Goal: Task Accomplishment & Management: Use online tool/utility

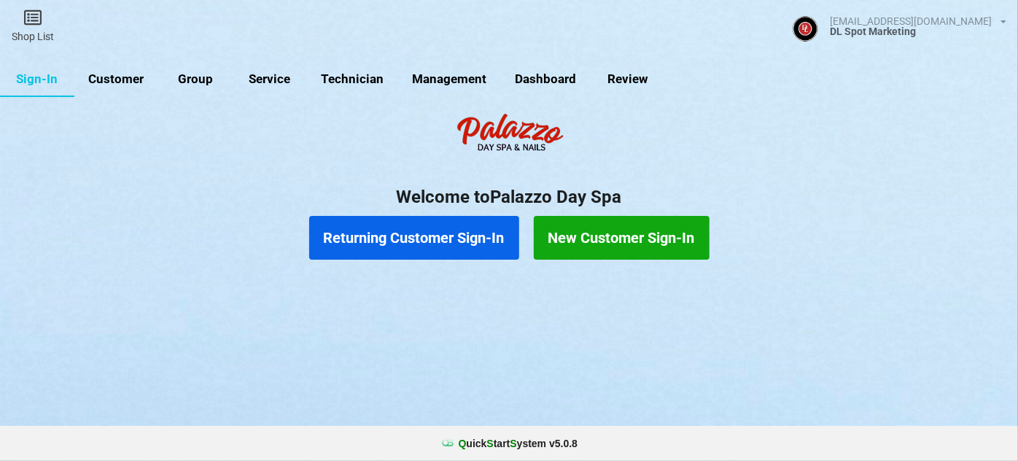
click at [132, 79] on link "Customer" at bounding box center [116, 79] width 84 height 35
select select "25"
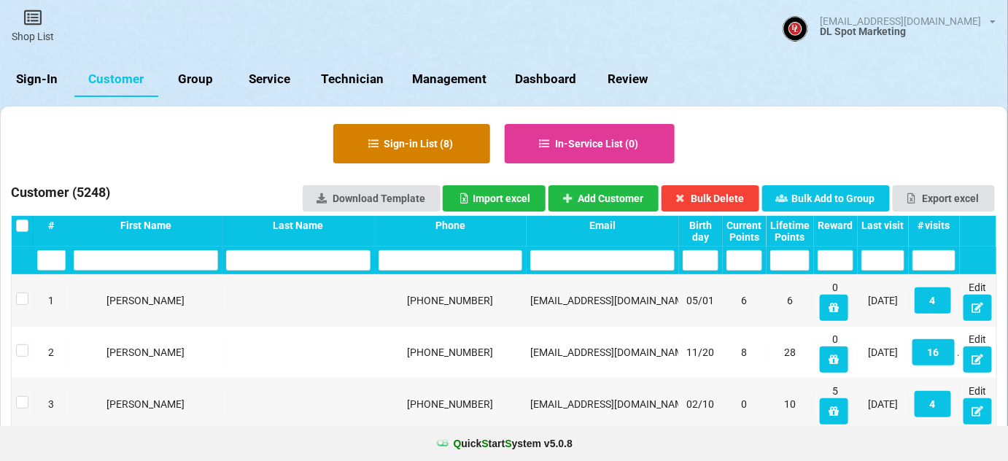
click at [420, 145] on button "Sign-in List ( 8 )" at bounding box center [411, 143] width 157 height 39
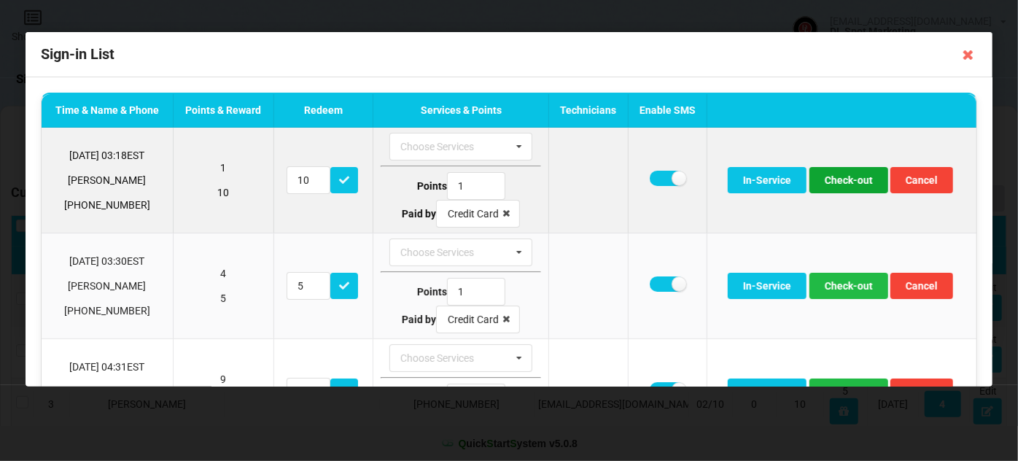
click at [850, 178] on button "Check-out" at bounding box center [849, 180] width 79 height 26
click at [845, 183] on button "Check-out" at bounding box center [849, 180] width 79 height 26
click at [846, 186] on button "Check-out" at bounding box center [849, 180] width 79 height 26
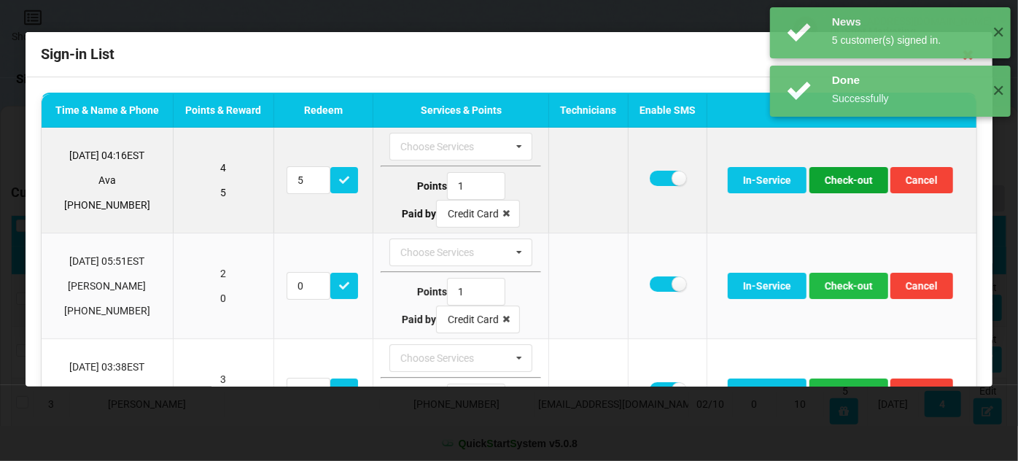
click at [845, 187] on button "Check-out" at bounding box center [849, 180] width 79 height 26
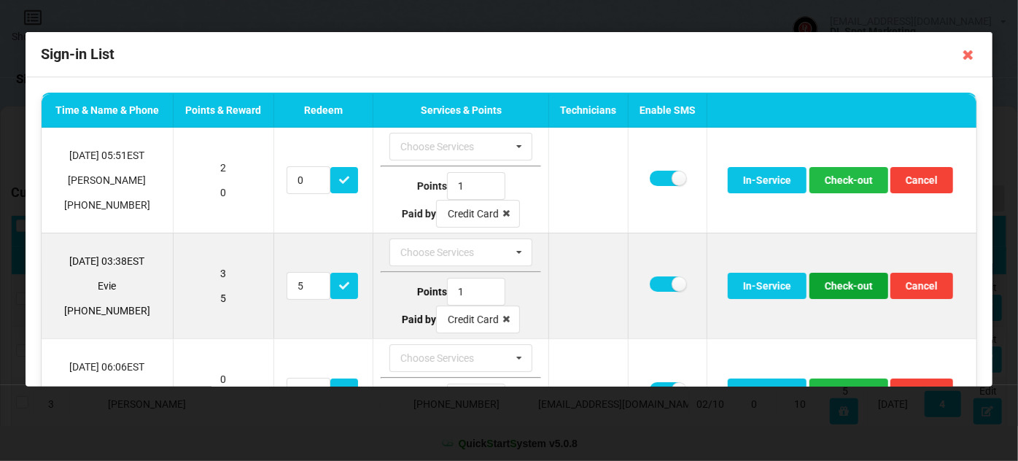
click at [850, 285] on button "Check-out" at bounding box center [849, 286] width 79 height 26
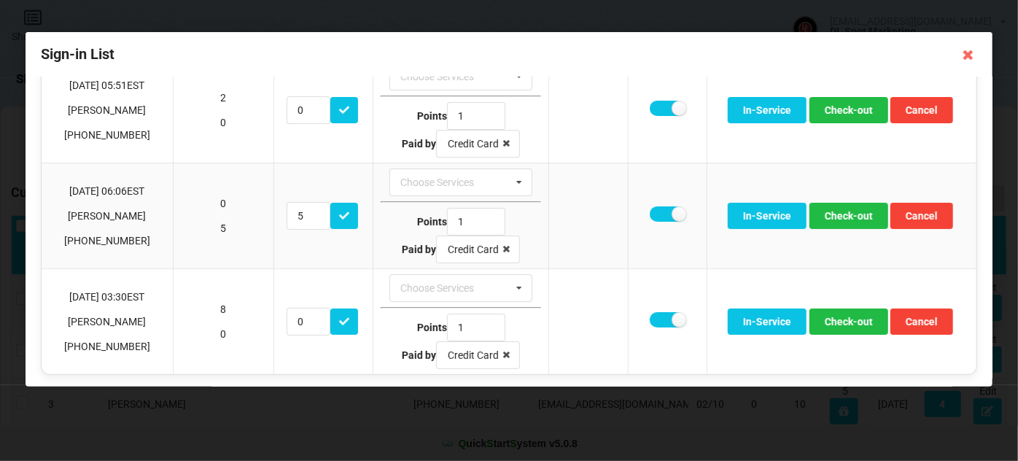
scroll to position [71, 0]
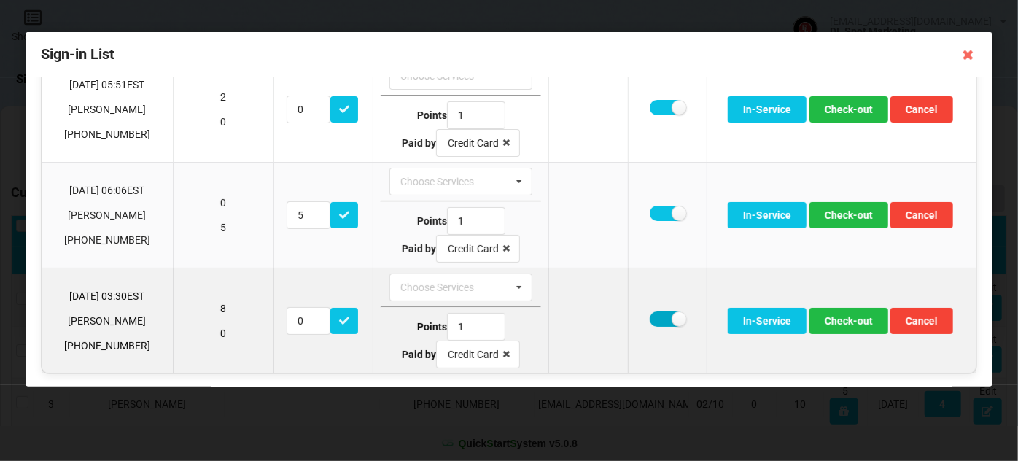
drag, startPoint x: 659, startPoint y: 313, endPoint x: 670, endPoint y: 319, distance: 12.4
click at [659, 313] on label at bounding box center [668, 318] width 36 height 15
checkbox input "false"
click at [848, 322] on button "Check-out" at bounding box center [849, 321] width 79 height 26
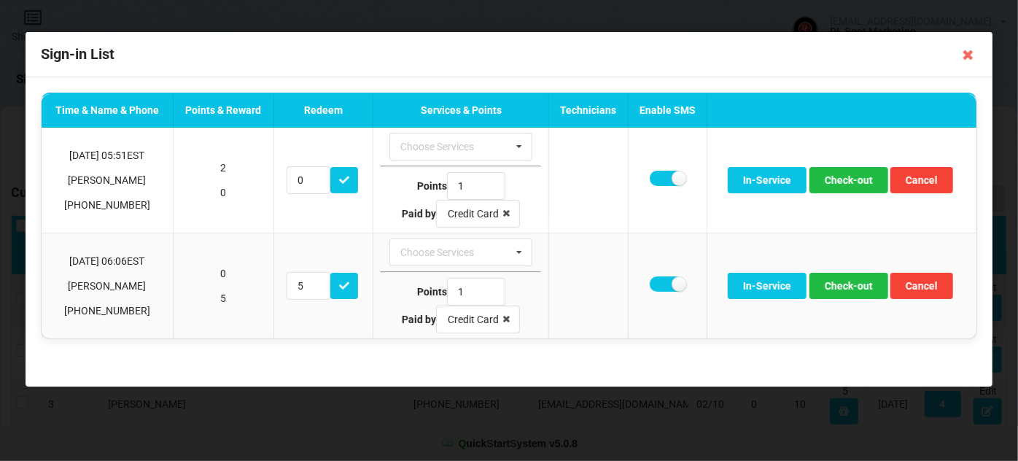
click at [967, 57] on icon at bounding box center [968, 54] width 23 height 23
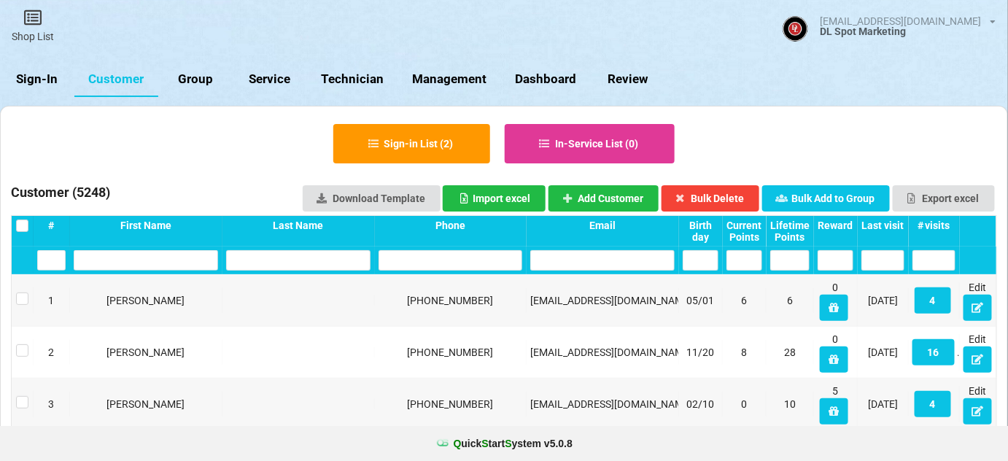
click at [36, 78] on link "Sign-In" at bounding box center [37, 79] width 74 height 35
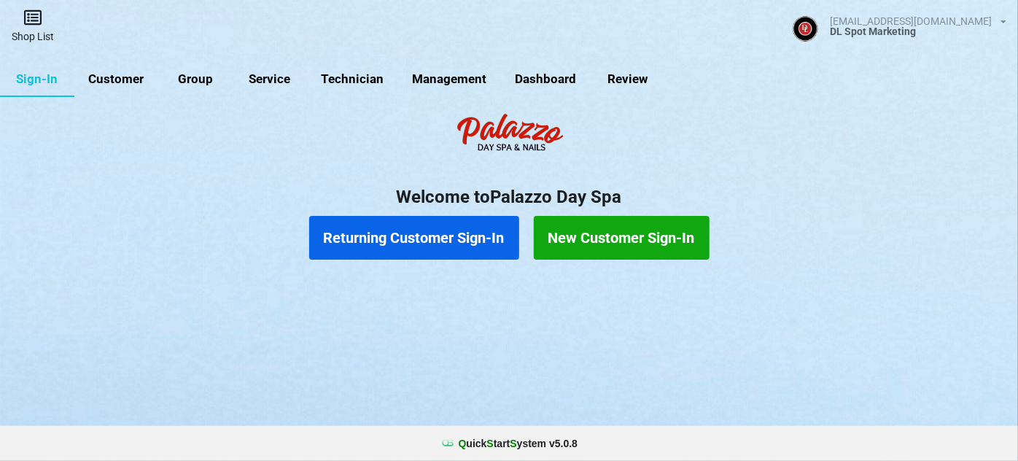
click at [31, 26] on link "Shop List" at bounding box center [33, 26] width 66 height 52
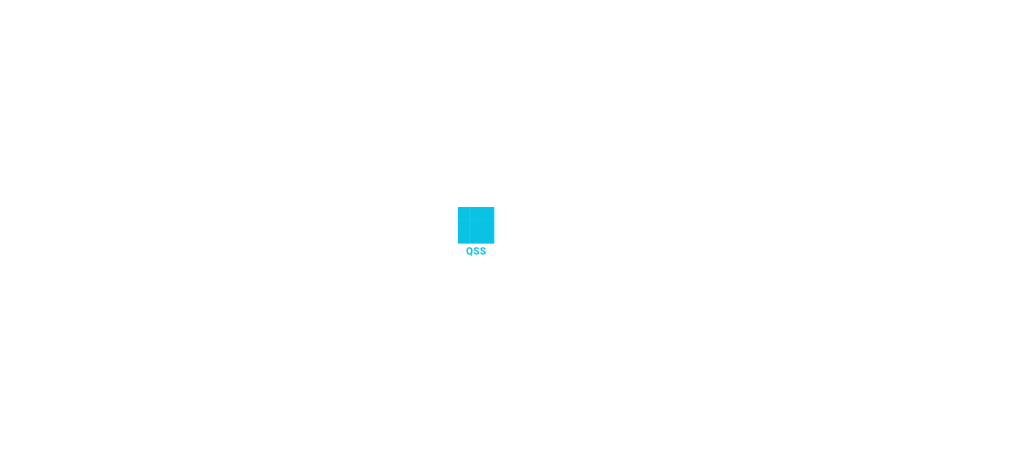
select select "25"
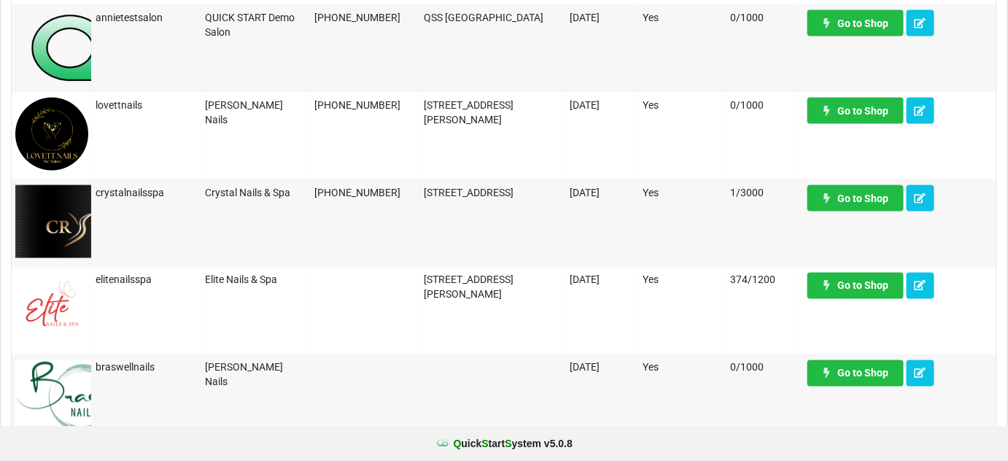
scroll to position [707, 0]
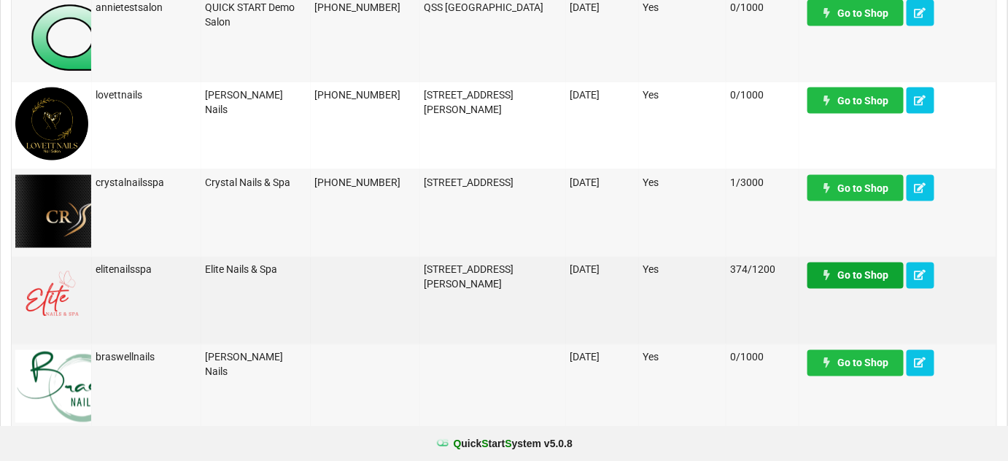
click at [868, 274] on link "Go to Shop" at bounding box center [855, 276] width 96 height 26
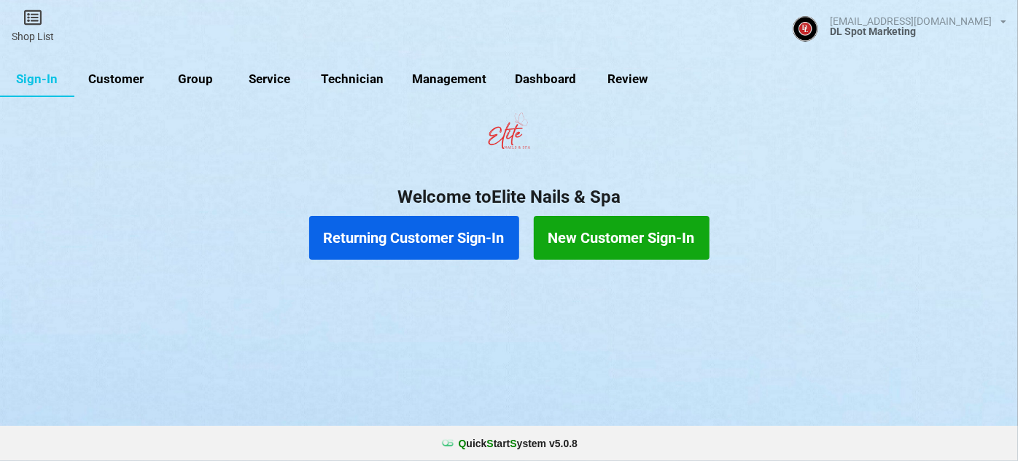
click at [112, 79] on link "Customer" at bounding box center [116, 79] width 84 height 35
select select "25"
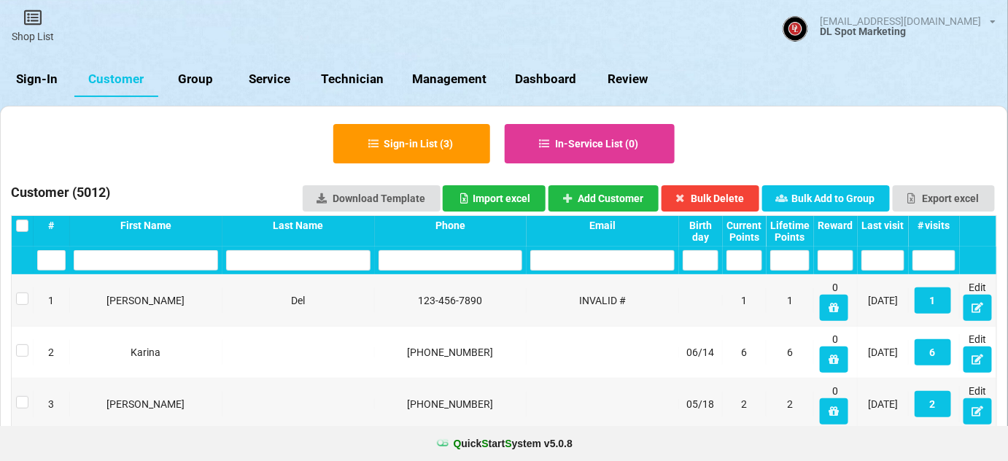
click at [880, 223] on div "Last visit" at bounding box center [882, 226] width 43 height 12
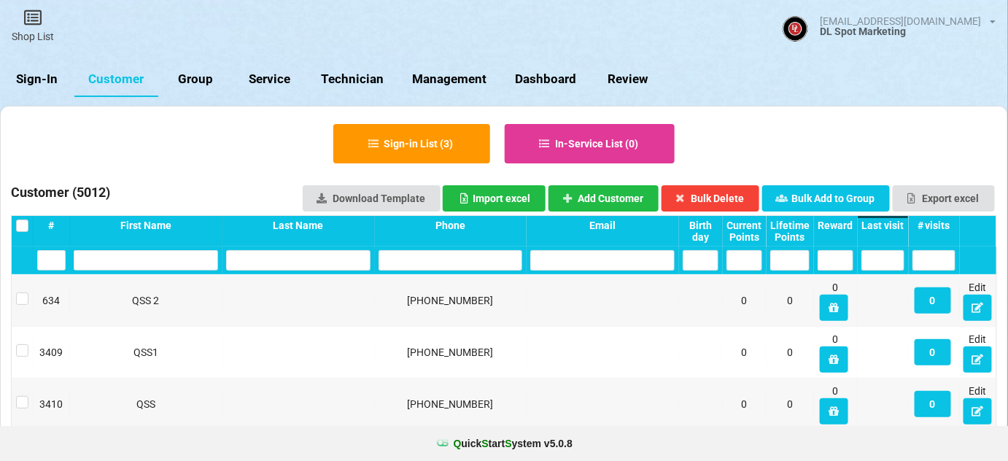
click at [880, 223] on div "Last visit" at bounding box center [882, 226] width 43 height 12
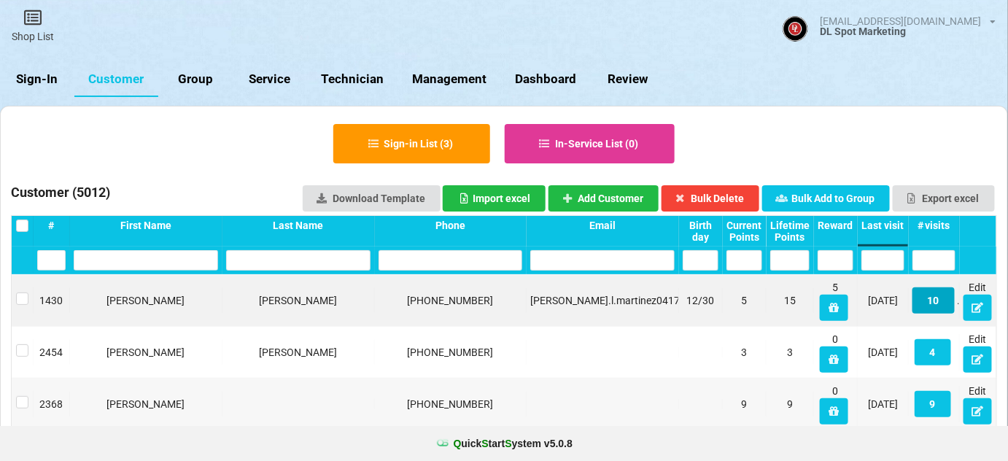
click at [939, 306] on button "10" at bounding box center [933, 300] width 42 height 26
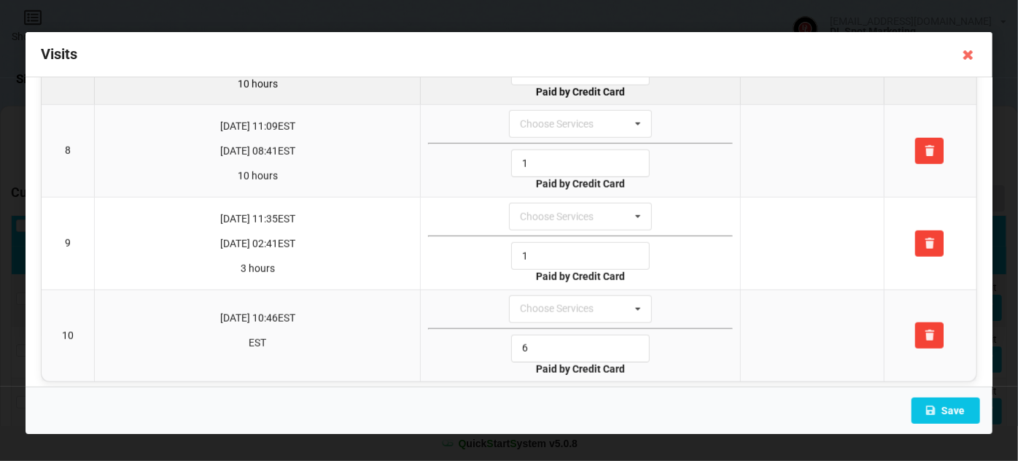
scroll to position [670, 0]
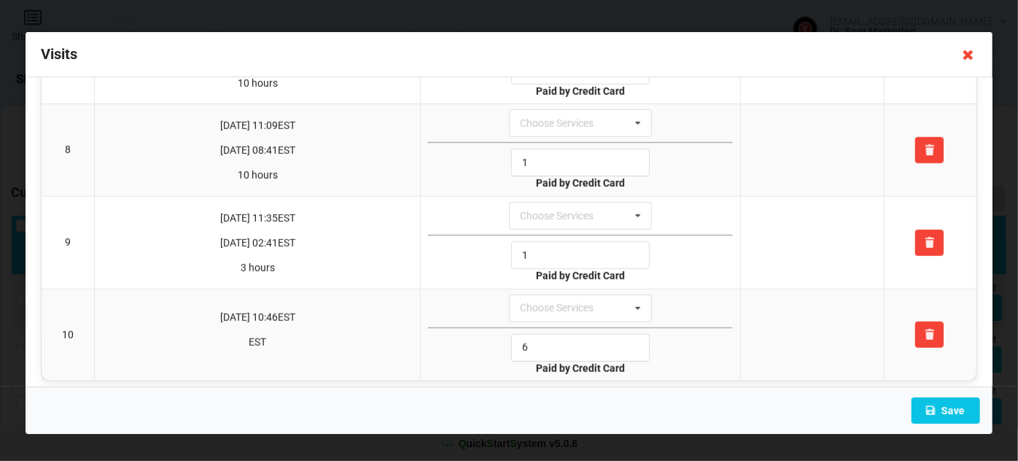
click at [969, 53] on icon at bounding box center [968, 54] width 23 height 23
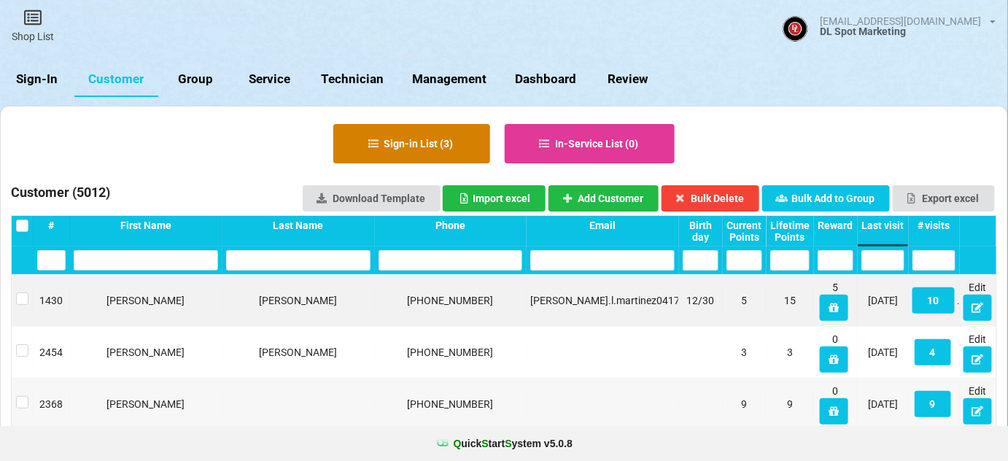
click at [396, 139] on button "Sign-in List ( 3 )" at bounding box center [411, 143] width 157 height 39
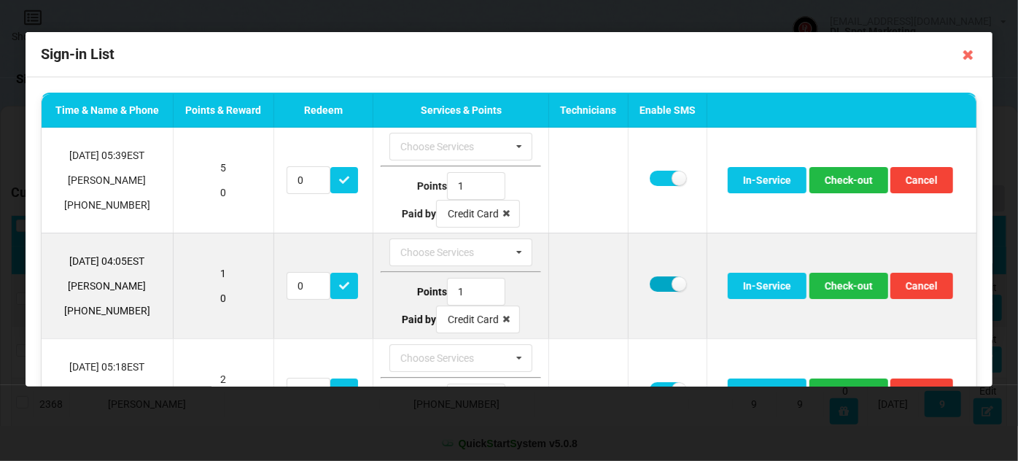
click at [659, 283] on label at bounding box center [668, 283] width 36 height 15
checkbox input "false"
click at [852, 286] on button "Check-out" at bounding box center [849, 286] width 79 height 26
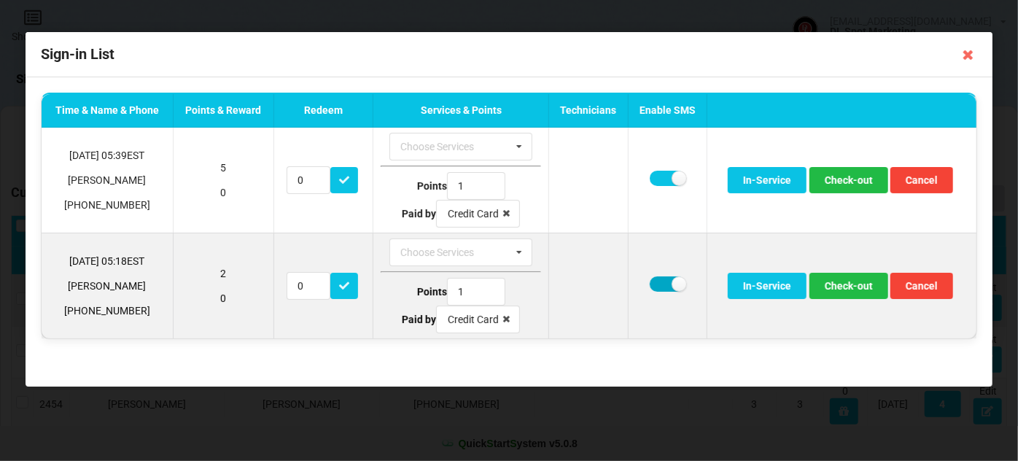
click at [651, 282] on label at bounding box center [668, 283] width 36 height 15
checkbox input "false"
click at [846, 289] on button "Check-out" at bounding box center [849, 286] width 79 height 26
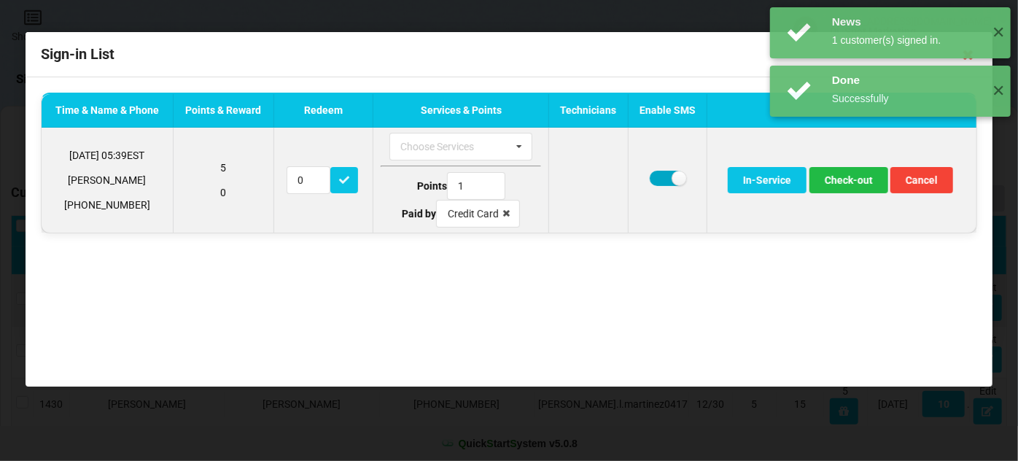
click at [658, 178] on label at bounding box center [668, 178] width 36 height 15
checkbox input "false"
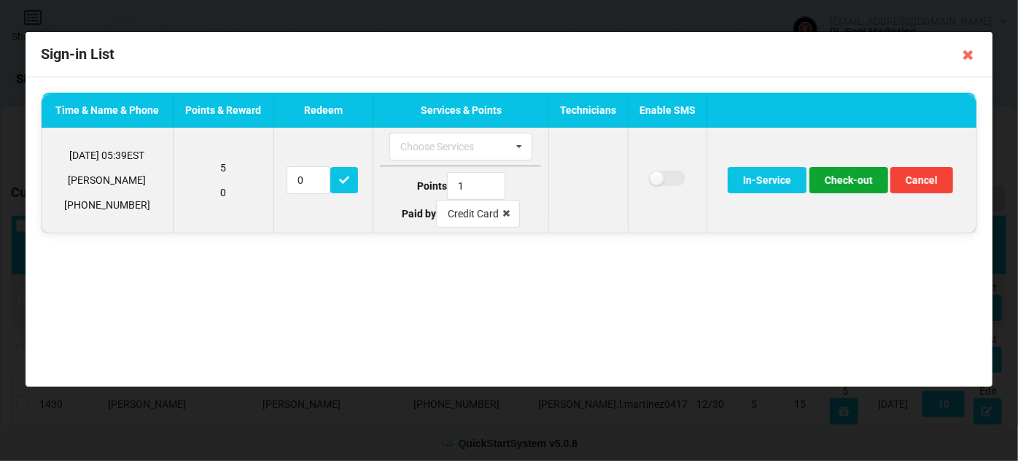
click at [852, 182] on button "Check-out" at bounding box center [849, 180] width 79 height 26
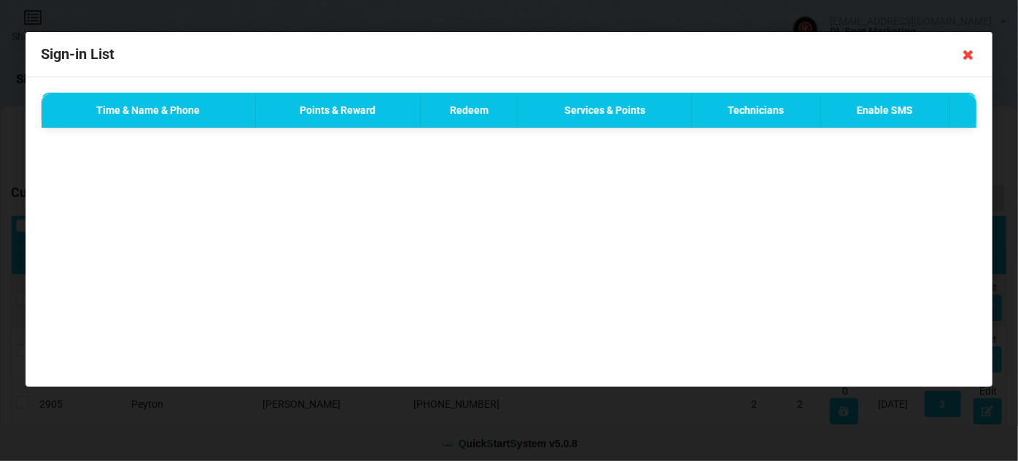
click at [967, 52] on icon at bounding box center [968, 54] width 23 height 23
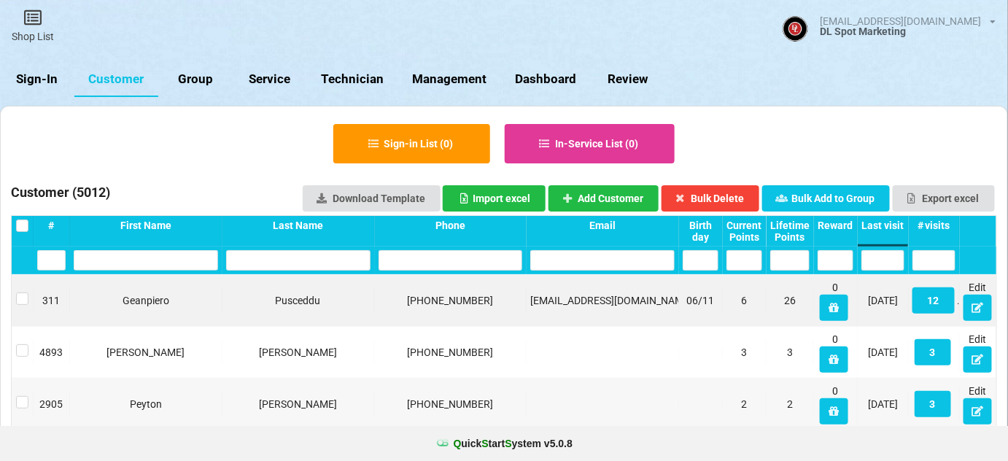
click at [25, 85] on link "Sign-In" at bounding box center [37, 79] width 74 height 35
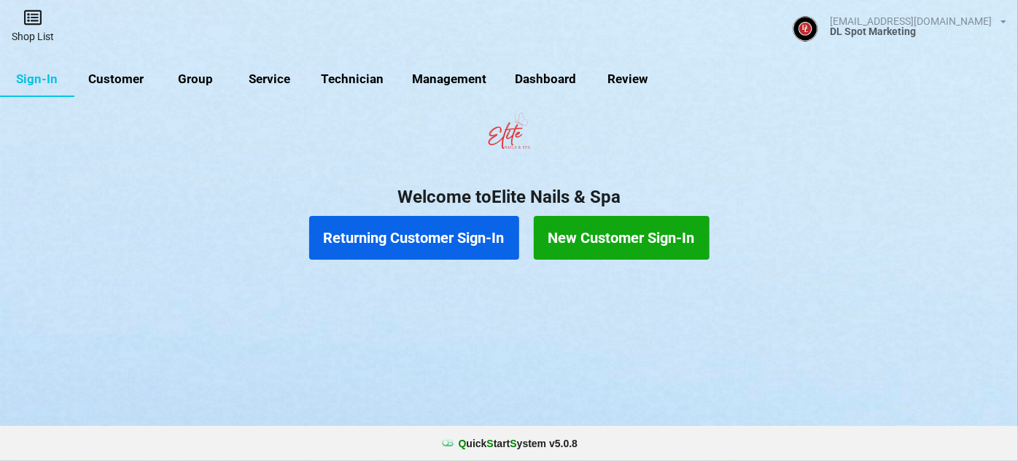
click at [29, 25] on icon at bounding box center [33, 18] width 20 height 18
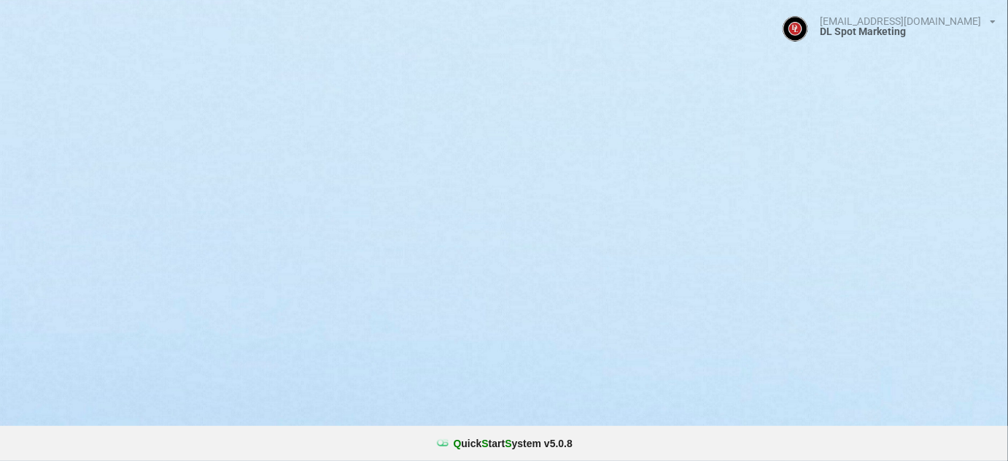
select select "25"
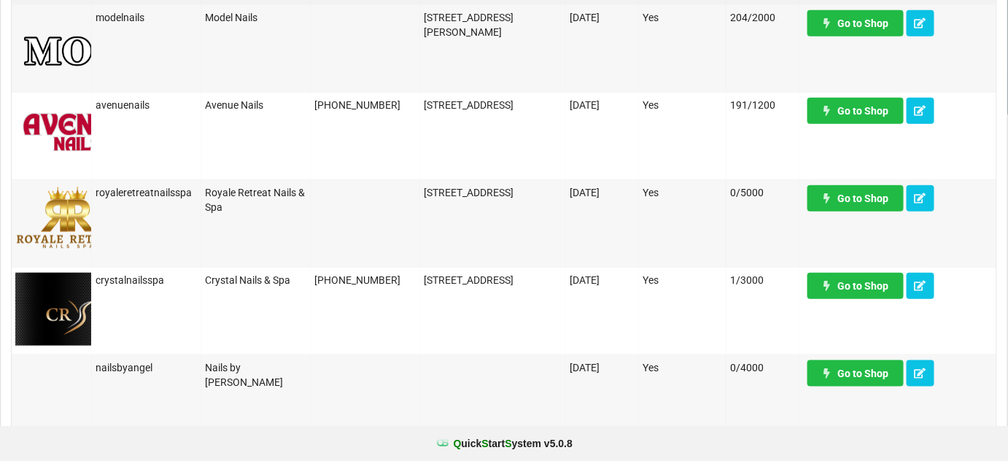
scroll to position [354, 0]
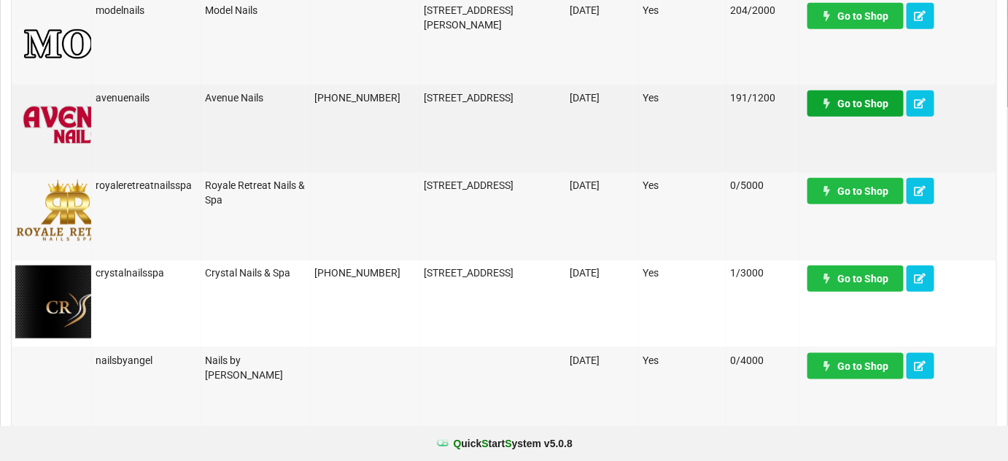
click at [858, 104] on link "Go to Shop" at bounding box center [855, 103] width 96 height 26
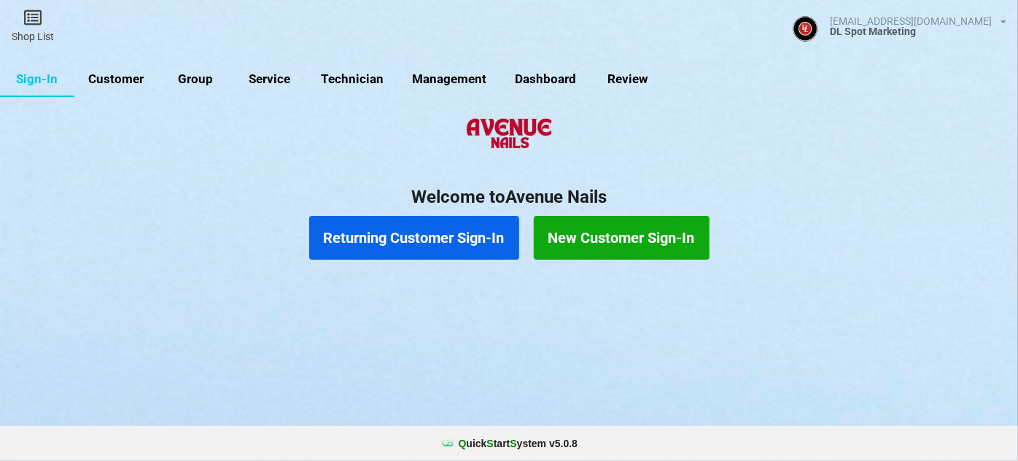
click at [113, 77] on link "Customer" at bounding box center [116, 79] width 84 height 35
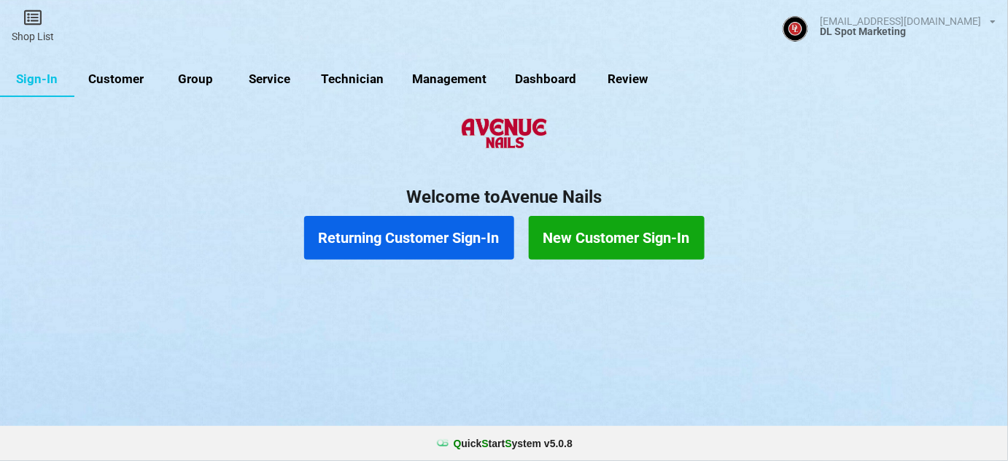
select select "25"
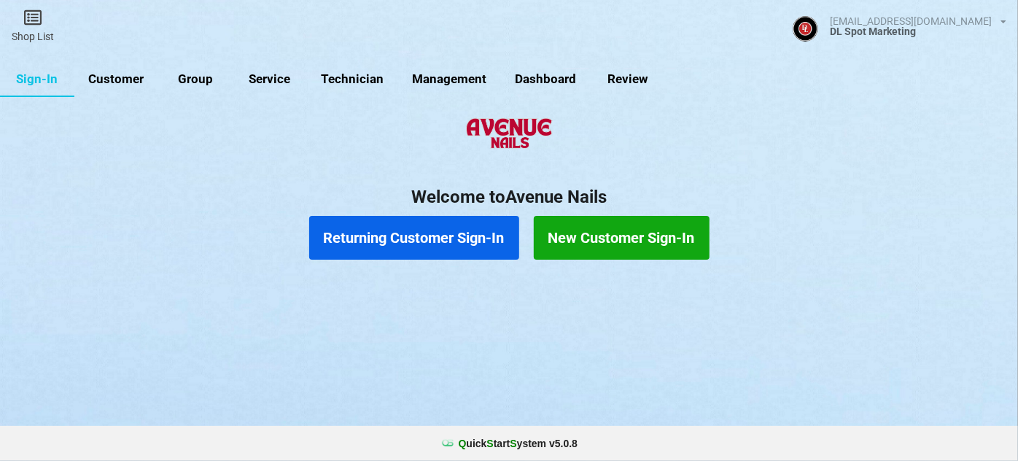
click at [126, 76] on link "Customer" at bounding box center [116, 79] width 84 height 35
select select "25"
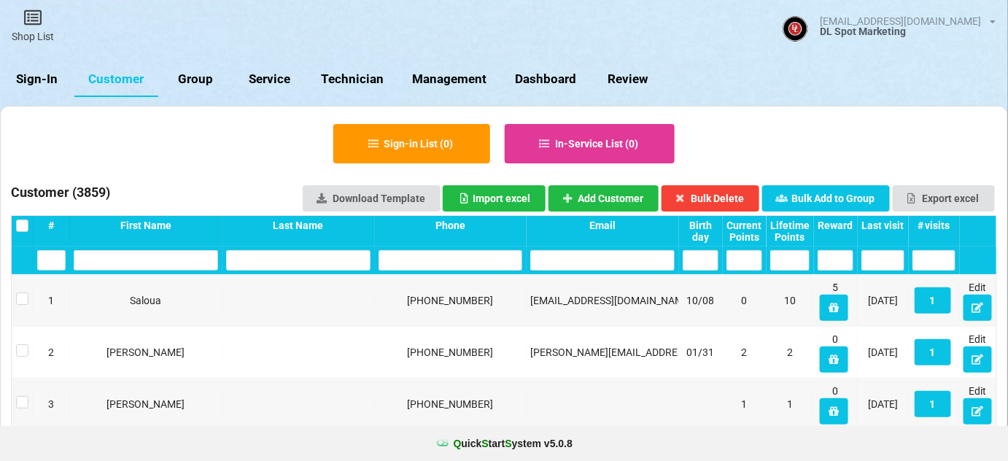
click at [41, 81] on link "Sign-In" at bounding box center [37, 79] width 74 height 35
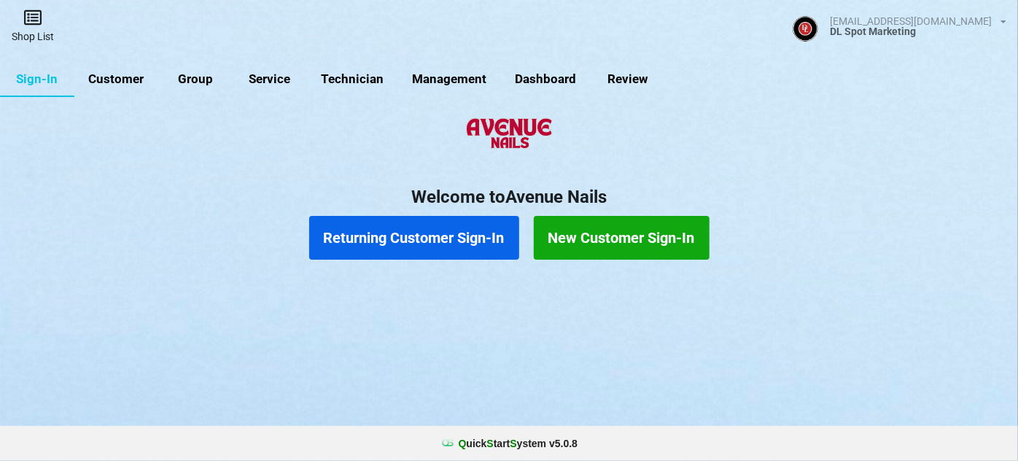
click at [37, 32] on link "Shop List" at bounding box center [33, 26] width 66 height 52
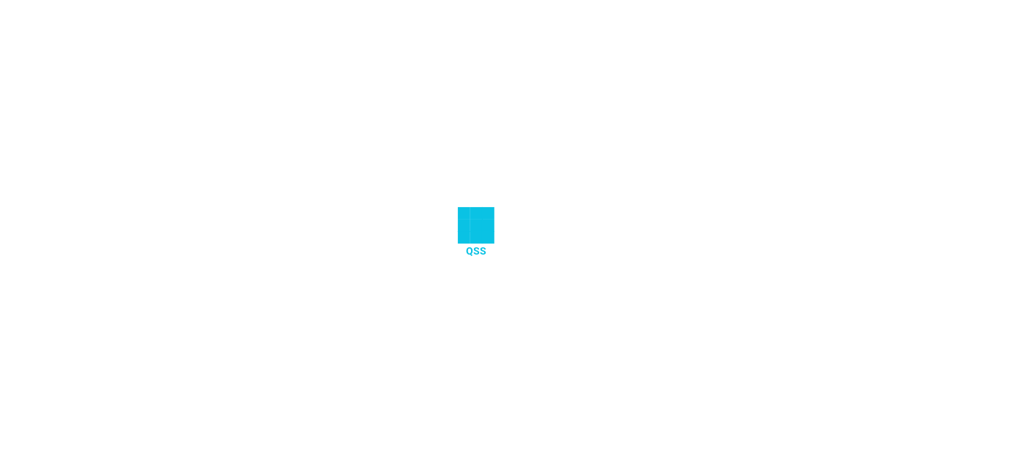
select select "25"
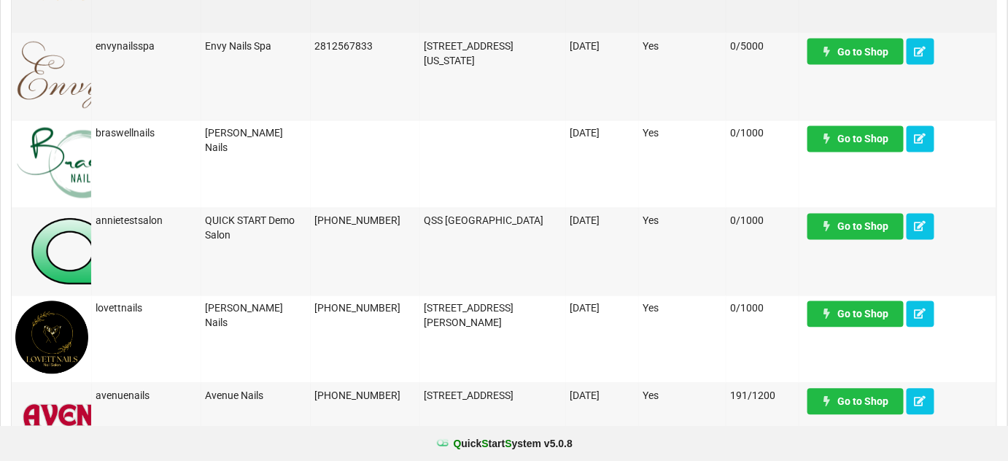
scroll to position [884, 0]
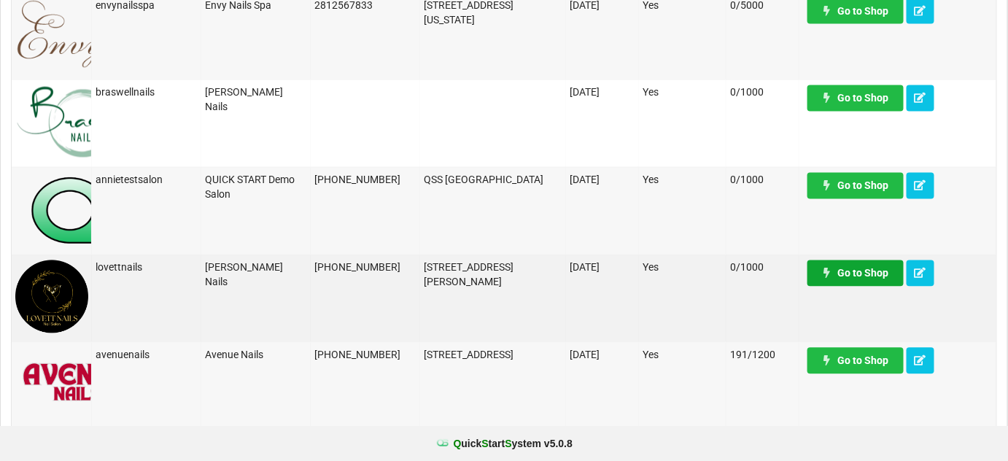
click at [849, 276] on link "Go to Shop" at bounding box center [855, 273] width 96 height 26
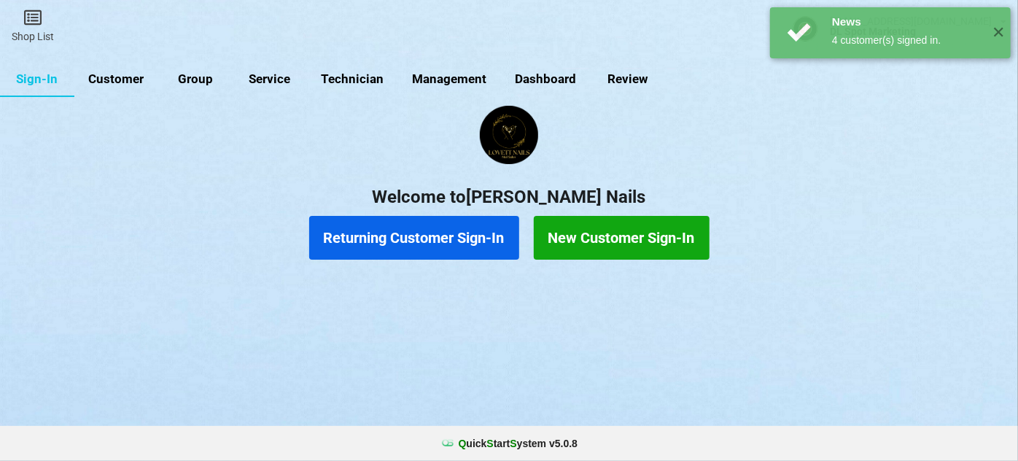
click at [128, 84] on link "Customer" at bounding box center [116, 79] width 84 height 35
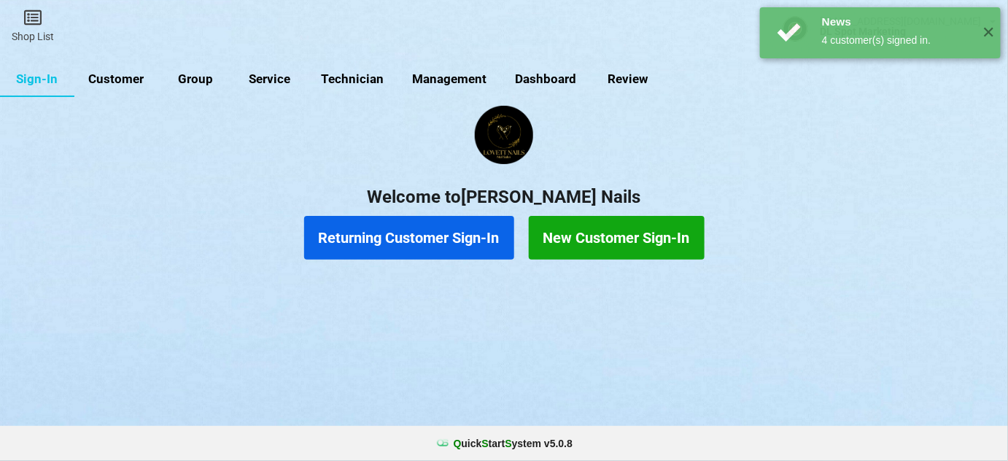
select select "25"
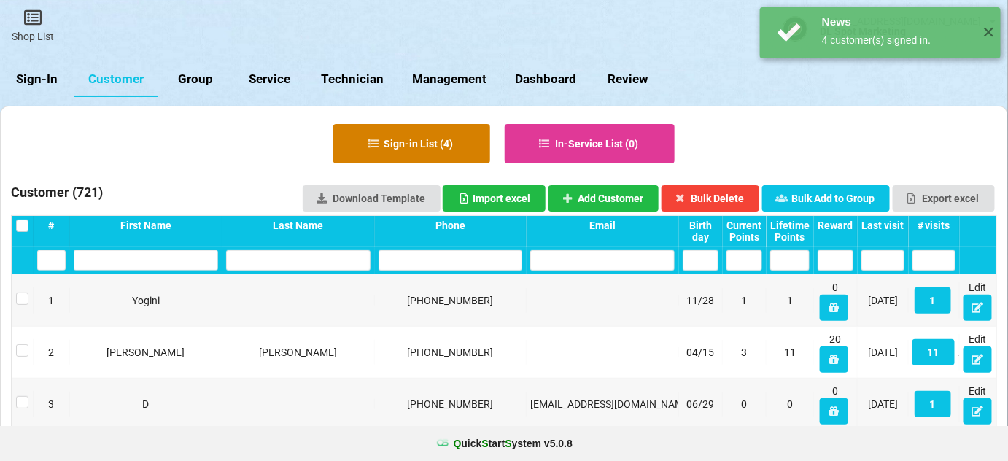
click at [422, 144] on button "Sign-in List ( 4 )" at bounding box center [411, 143] width 157 height 39
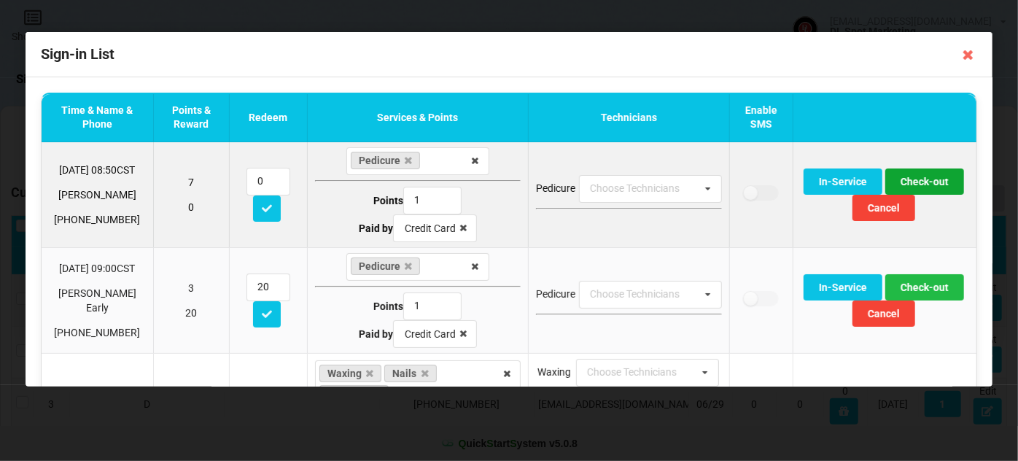
click at [917, 179] on button "Check-out" at bounding box center [924, 181] width 79 height 26
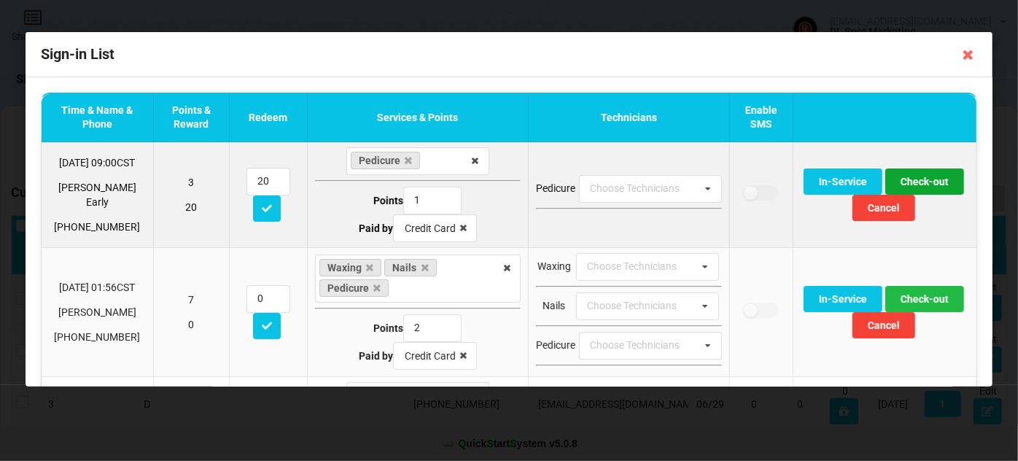
click at [921, 182] on button "Check-out" at bounding box center [924, 181] width 79 height 26
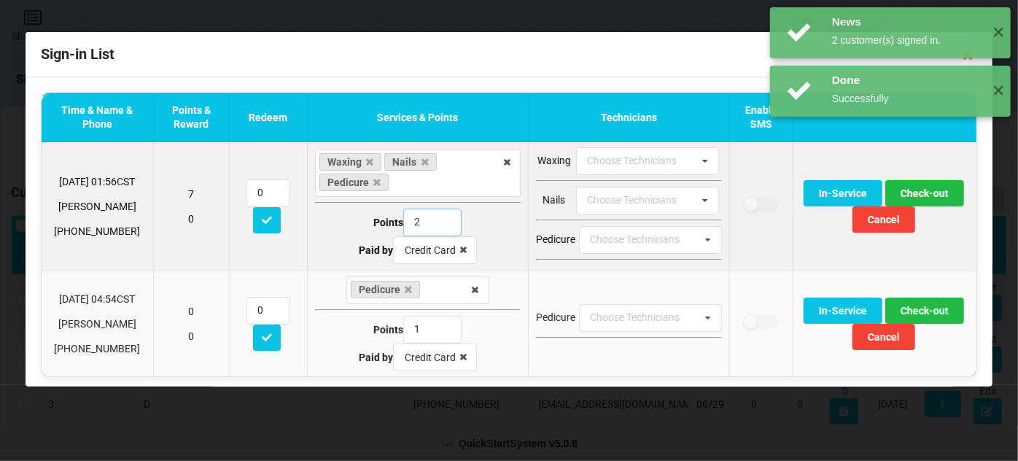
click at [403, 225] on input "2" at bounding box center [432, 223] width 58 height 28
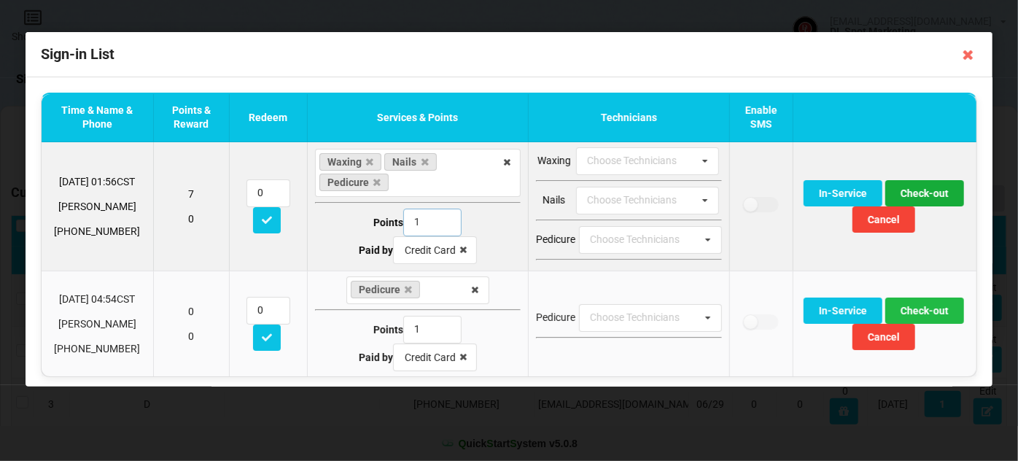
type input "1"
click at [919, 190] on button "Check-out" at bounding box center [924, 193] width 79 height 26
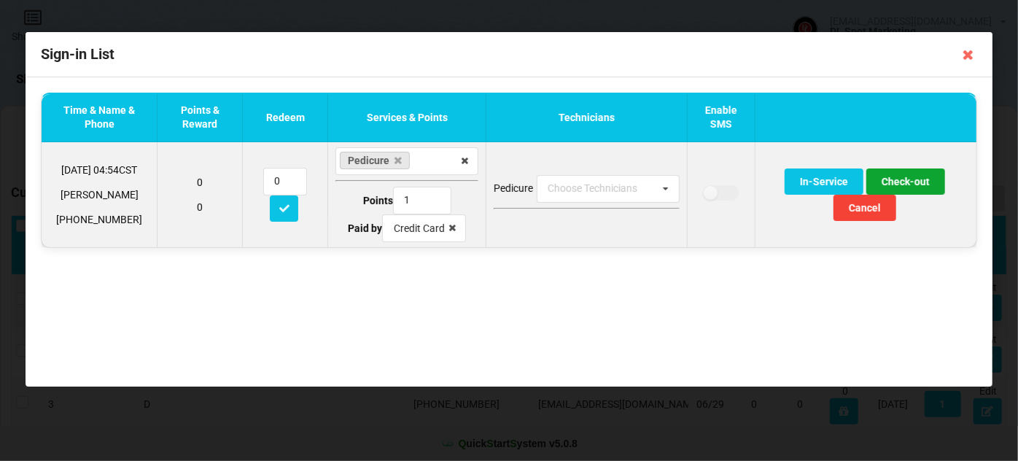
click at [909, 180] on button "Check-out" at bounding box center [906, 181] width 79 height 26
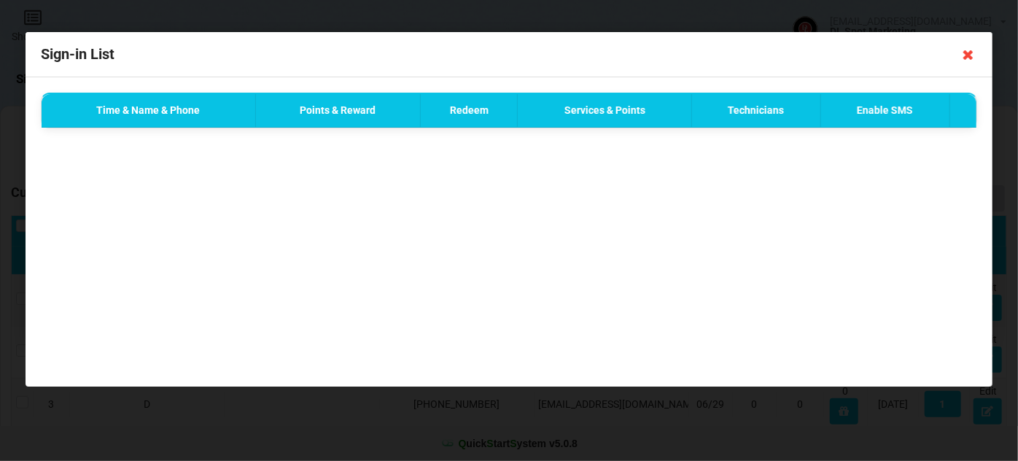
click at [969, 58] on icon at bounding box center [968, 54] width 23 height 23
